Goal: Check status: Check status

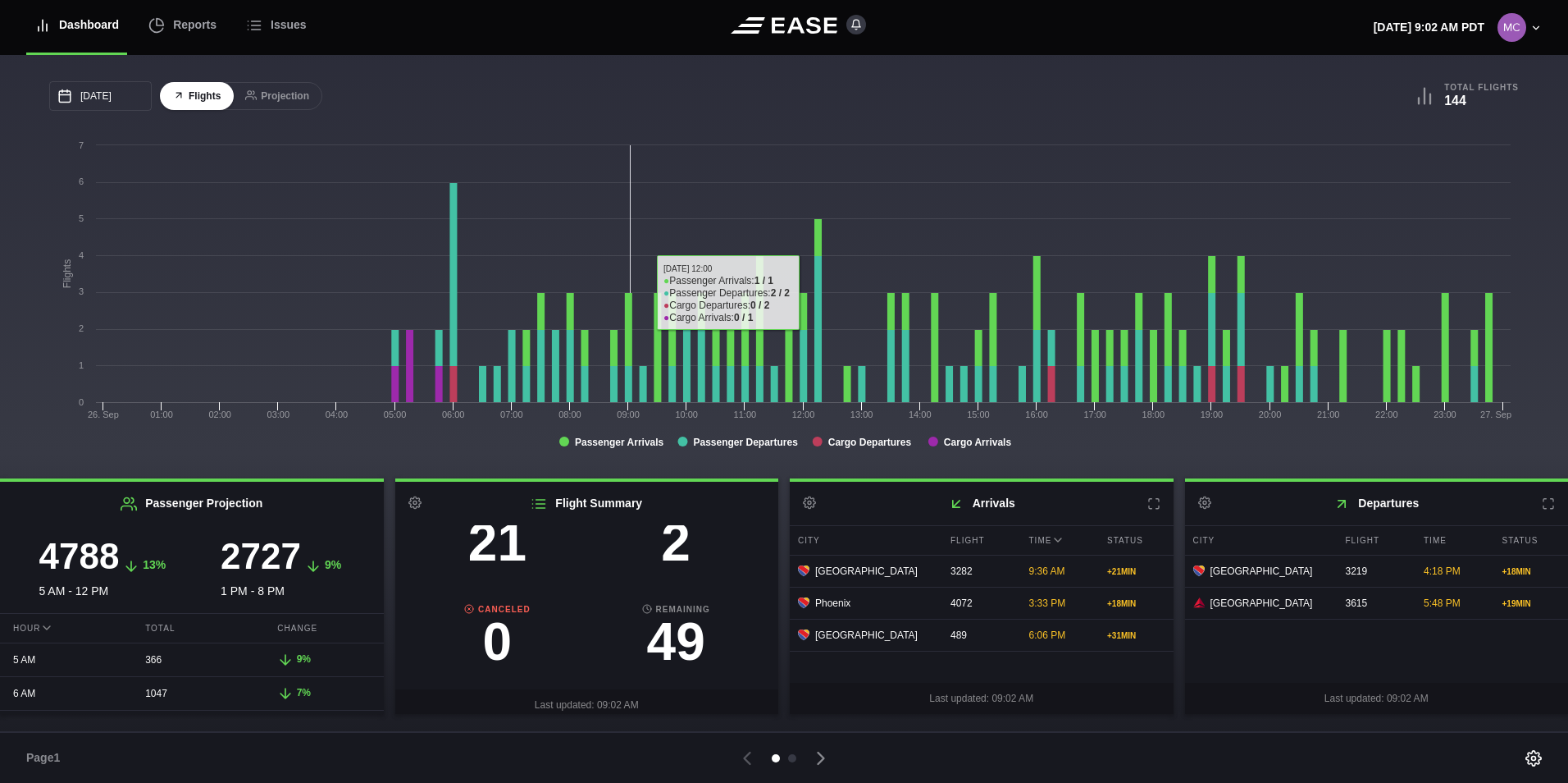
scroll to position [164, 0]
click at [674, 548] on h3 "2" at bounding box center [676, 540] width 179 height 52
select select "DELAYED"
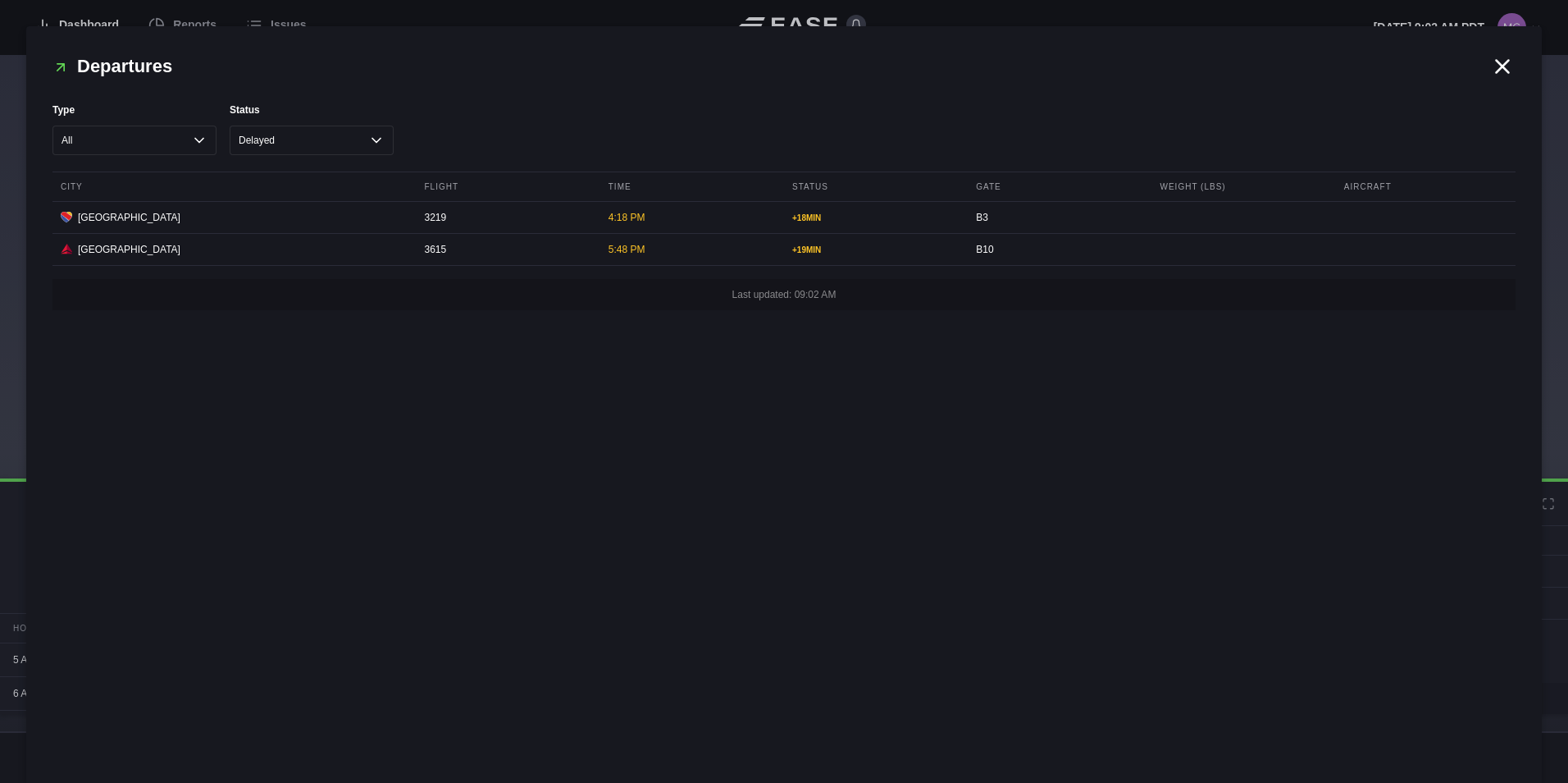
click at [1495, 78] on icon at bounding box center [1502, 66] width 25 height 25
